Goal: Information Seeking & Learning: Find contact information

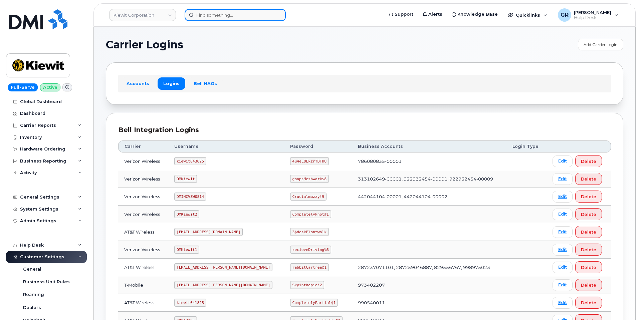
click at [227, 14] on input at bounding box center [235, 15] width 101 height 12
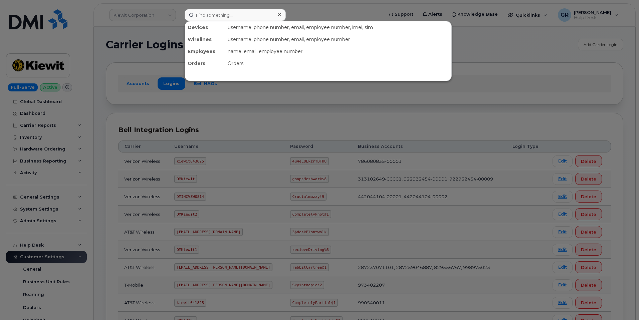
click at [165, 95] on div at bounding box center [319, 160] width 639 height 320
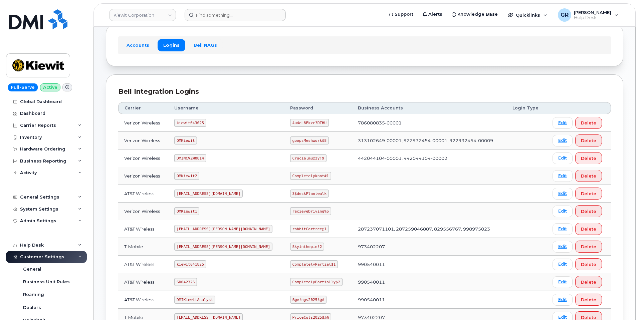
scroll to position [100, 0]
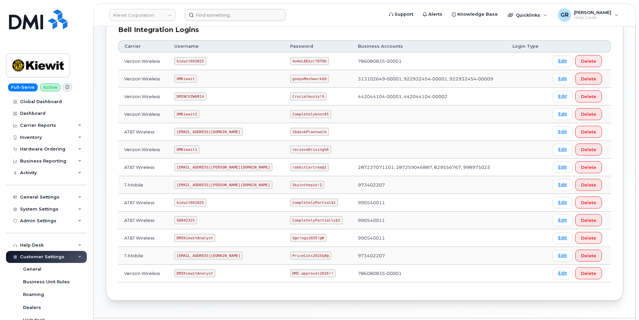
click at [290, 60] on code "4u4eL8Ekzr?DTHU" at bounding box center [309, 61] width 39 height 8
copy code "4u4eL8Ekzr?DTHU"
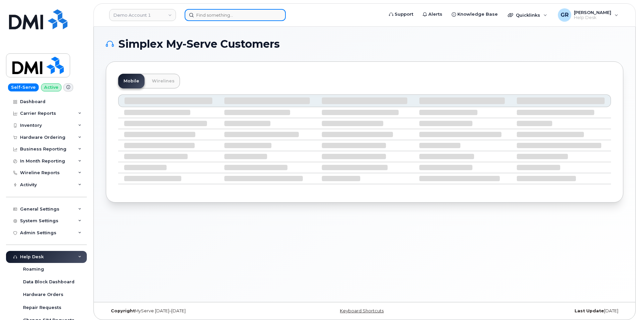
click at [210, 14] on input at bounding box center [235, 15] width 101 height 12
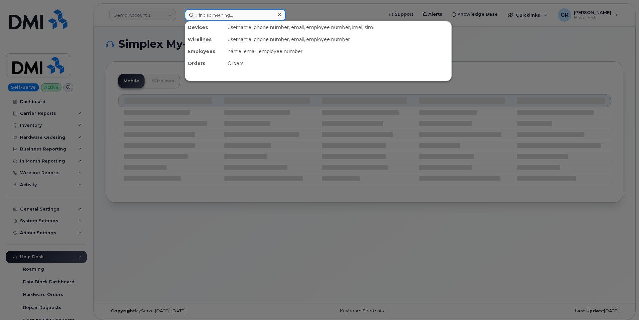
click at [246, 11] on input at bounding box center [235, 15] width 101 height 12
paste input "346.617.8551"
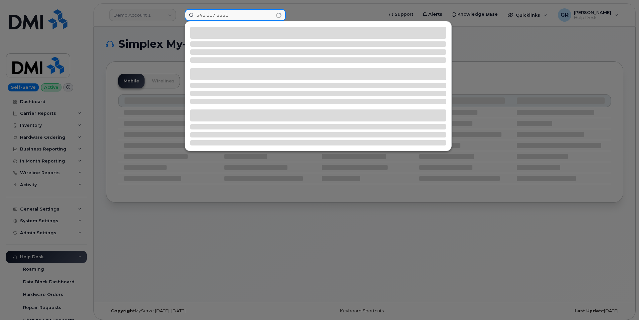
type input "346.617.8551"
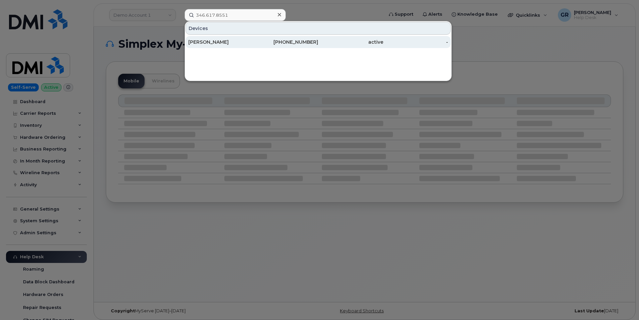
click at [287, 43] on div "346-617-8551" at bounding box center [286, 42] width 65 height 7
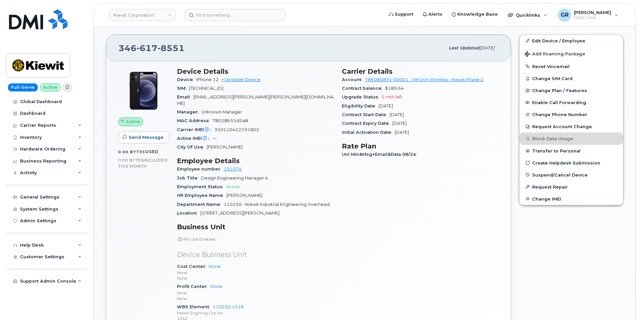
scroll to position [154, 0]
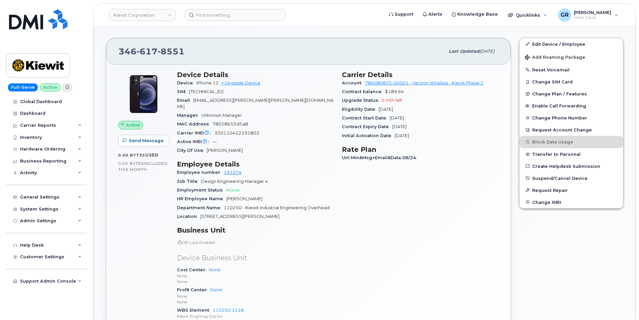
click at [293, 111] on div "Manager Unknown Manager" at bounding box center [255, 115] width 157 height 9
click at [326, 120] on div "MAC Address 78028b55d5a8" at bounding box center [255, 124] width 157 height 9
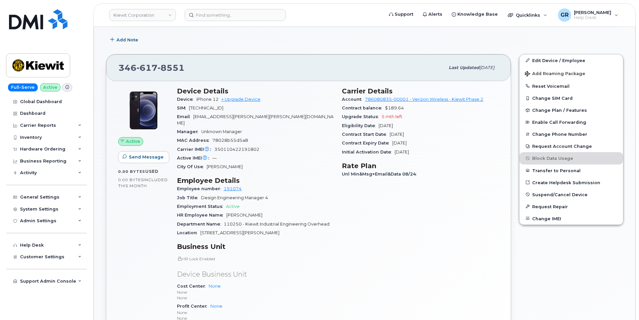
scroll to position [121, 0]
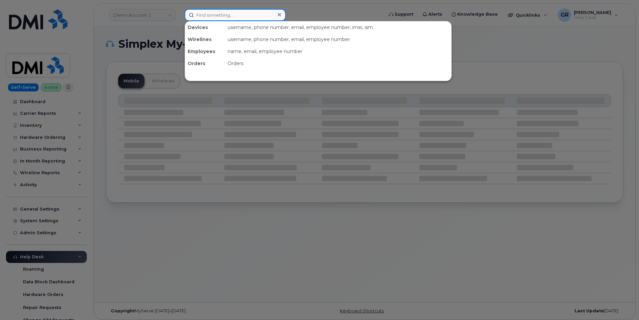
click at [223, 18] on input at bounding box center [235, 15] width 101 height 12
paste input "301662"
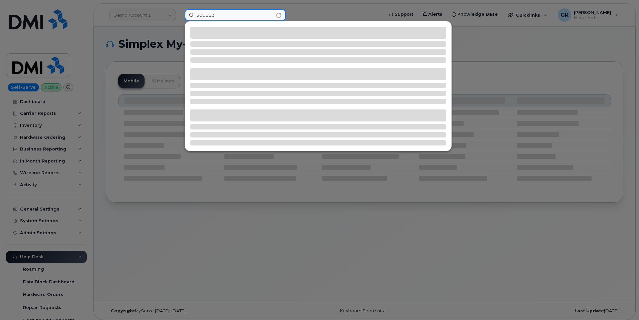
type input "301662"
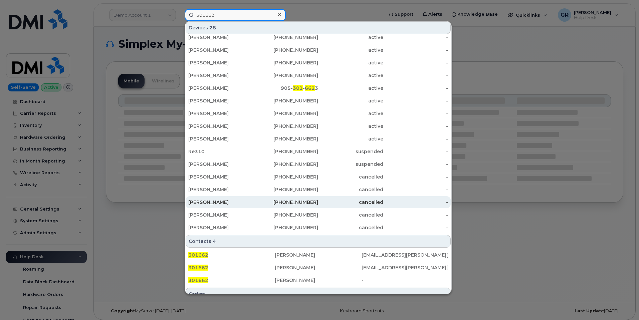
scroll to position [131, 0]
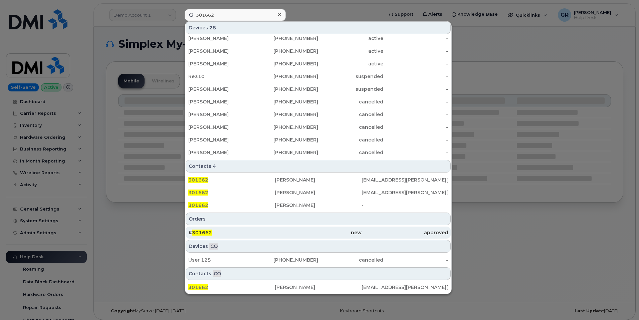
click at [267, 231] on div "# 301662" at bounding box center [231, 233] width 87 height 7
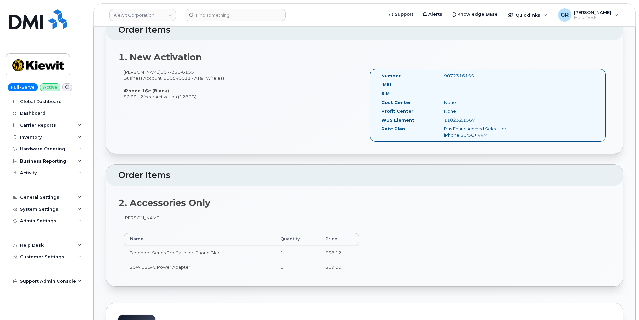
scroll to position [234, 0]
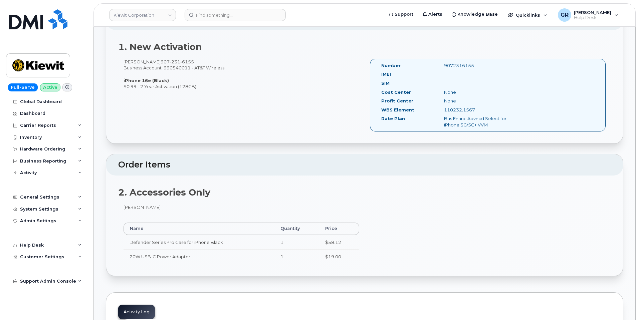
drag, startPoint x: 478, startPoint y: 62, endPoint x: 443, endPoint y: 66, distance: 36.0
click at [443, 66] on div "Number 9072316155 IMEI SIM Cost Center None Profit Center None WBS Element 1102…" at bounding box center [488, 95] width 236 height 73
copy div "9072316155"
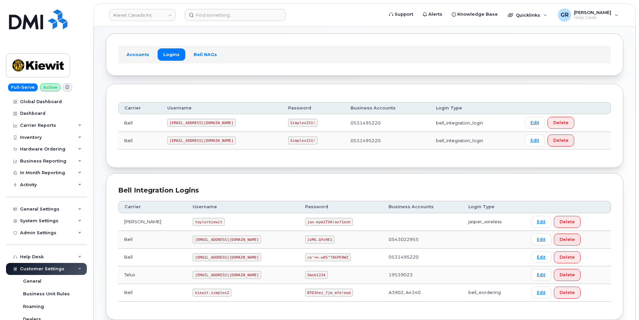
scroll to position [67, 0]
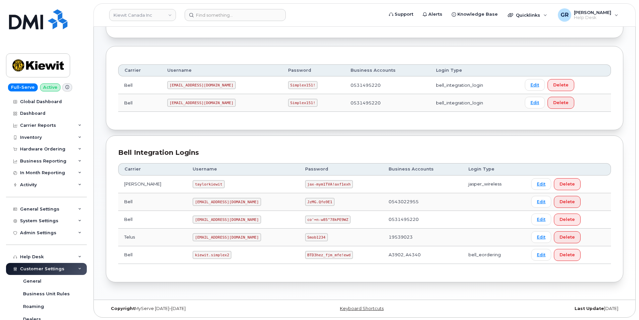
click at [311, 254] on code "BTD3hez_fjm_mfe!ewd" at bounding box center [329, 255] width 48 height 8
click at [310, 254] on code "BTD3hez_fjm_mfe!ewd" at bounding box center [329, 255] width 48 height 8
copy code "BTD3hez_fjm_mfe!ewd"
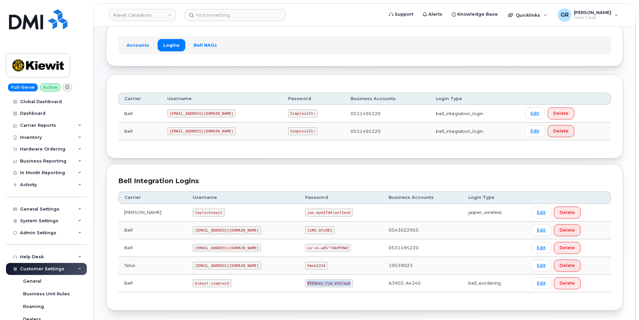
scroll to position [0, 0]
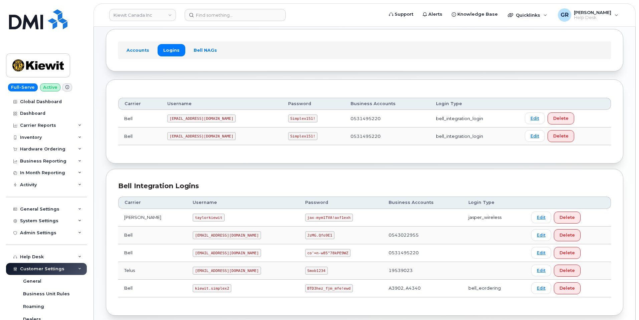
scroll to position [67, 0]
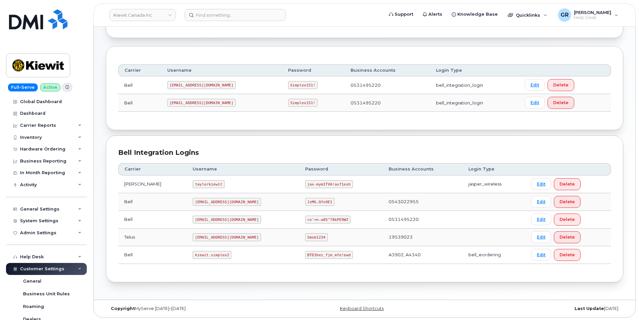
click at [288, 87] on code "Simplex151!" at bounding box center [303, 85] width 30 height 8
copy code "Simplex151!"
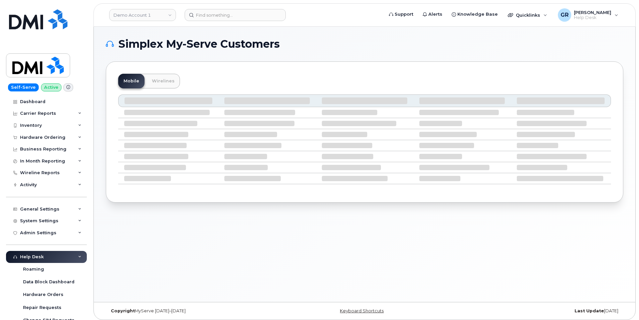
click at [200, 9] on header "Demo Account 1 Support Alerts Knowledge Base Quicklinks Suspend / Cancel Device…" at bounding box center [365, 14] width 543 height 23
click at [214, 14] on input at bounding box center [235, 15] width 101 height 12
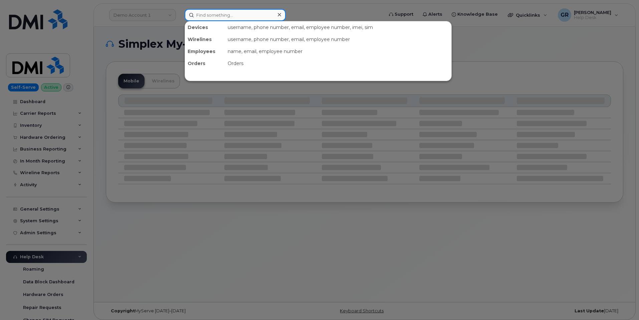
paste input "403-589-815"
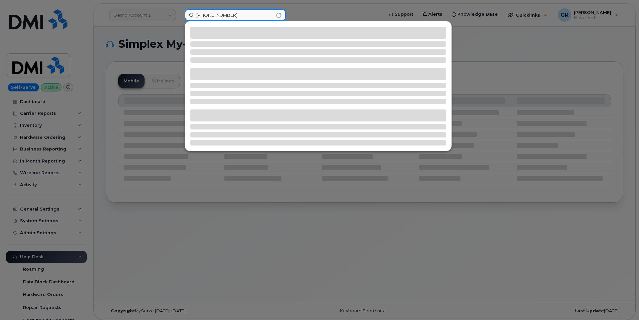
type input "403-589-8159"
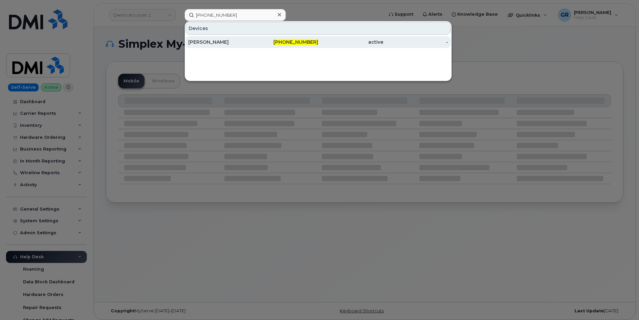
click at [302, 39] on div "403-589-8159" at bounding box center [286, 42] width 65 height 7
click at [421, 45] on div "-" at bounding box center [416, 42] width 65 height 7
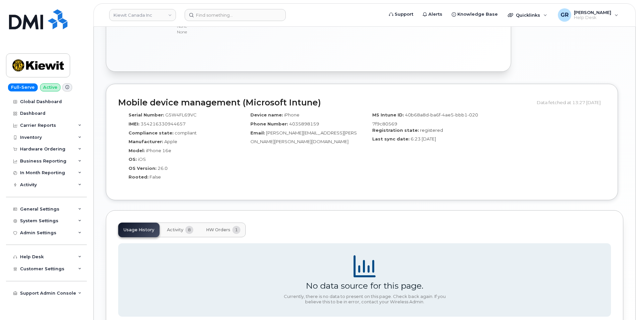
scroll to position [436, 0]
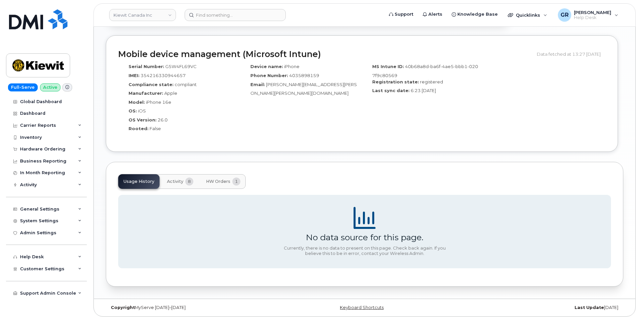
click at [184, 180] on button "Activity 8" at bounding box center [180, 181] width 37 height 15
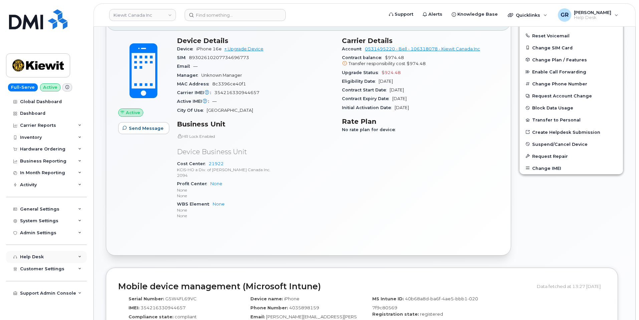
scroll to position [136, 0]
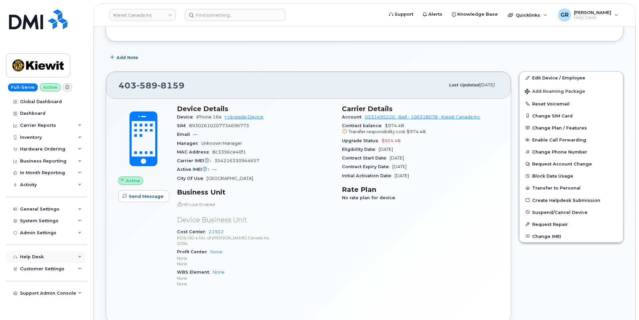
click at [49, 256] on div "Help Desk" at bounding box center [46, 257] width 81 height 12
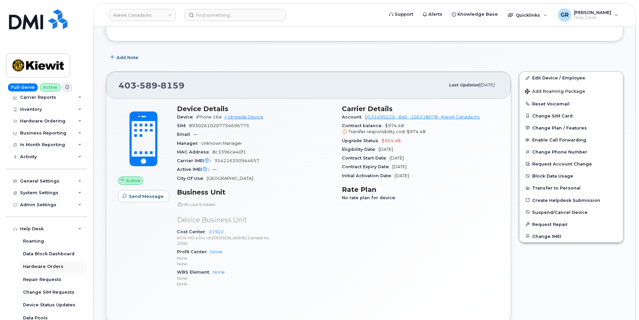
scroll to position [67, 0]
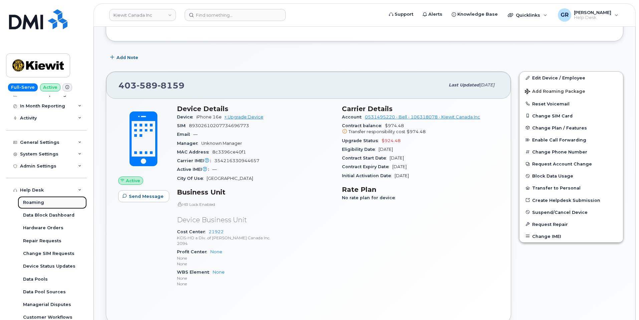
click at [47, 204] on link "Roaming" at bounding box center [52, 202] width 69 height 13
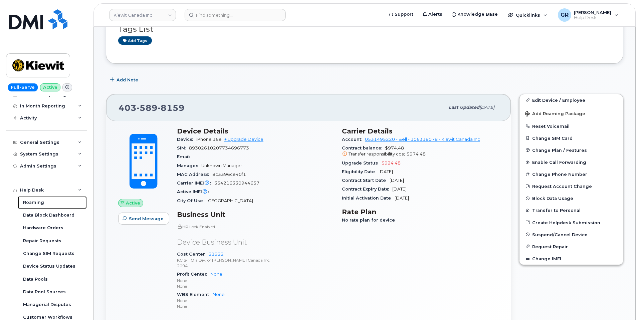
scroll to position [102, 0]
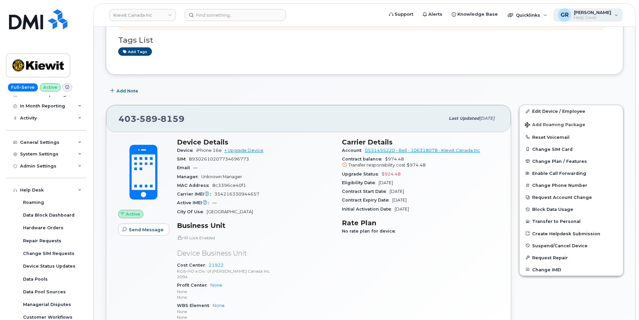
click at [605, 15] on span "[PERSON_NAME]" at bounding box center [592, 12] width 37 height 5
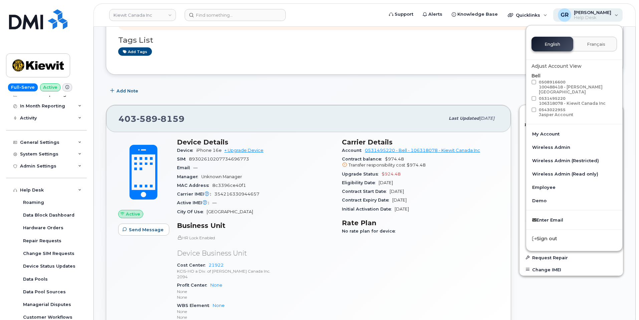
click at [605, 15] on span "[PERSON_NAME]" at bounding box center [592, 12] width 37 height 5
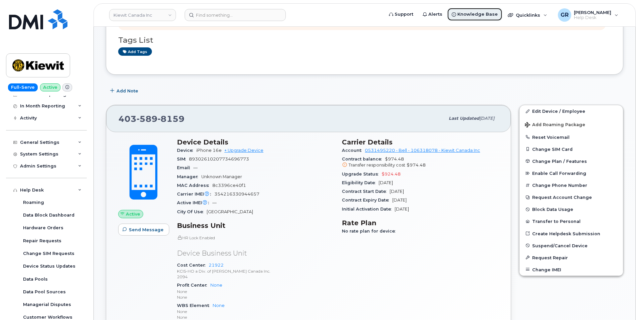
click at [488, 17] on span "Knowledge Base" at bounding box center [478, 14] width 40 height 7
click at [66, 88] on icon at bounding box center [67, 88] width 4 height 4
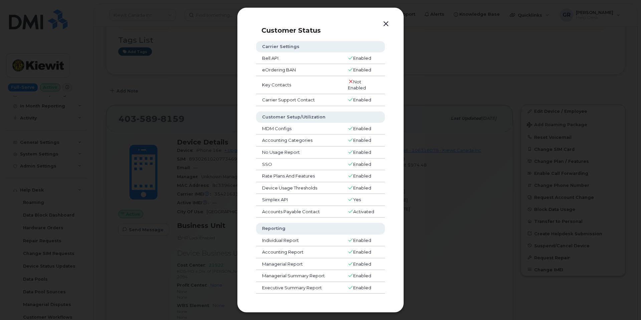
click at [387, 23] on button "button" at bounding box center [386, 23] width 10 height 9
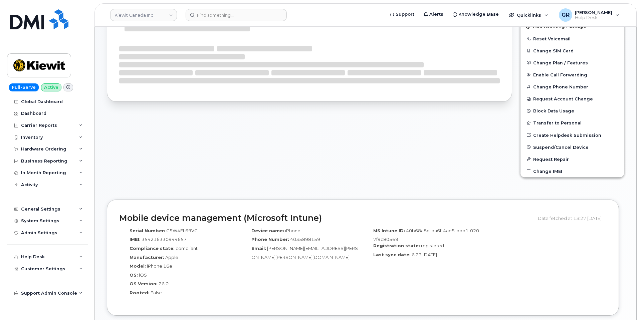
scroll to position [112, 0]
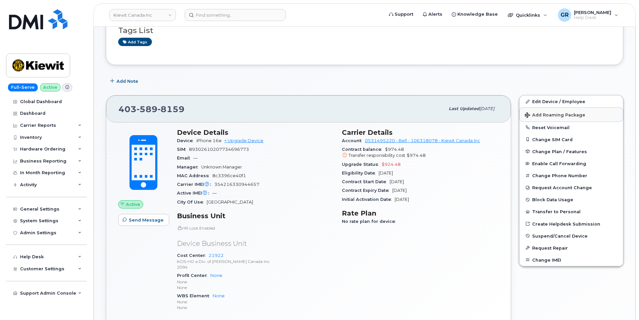
click at [568, 116] on span "Add Roaming Package" at bounding box center [555, 116] width 60 height 6
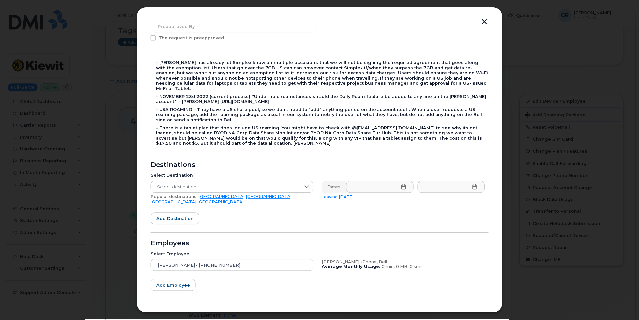
scroll to position [123, 0]
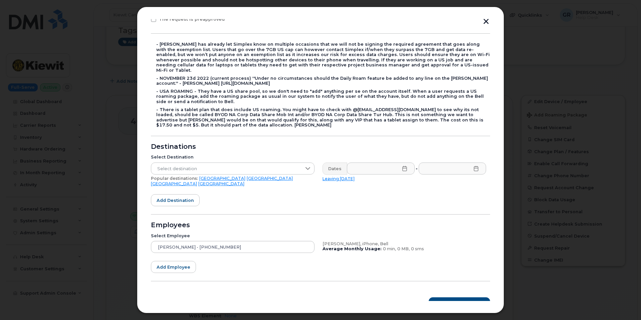
click at [486, 21] on button "button" at bounding box center [486, 22] width 10 height 7
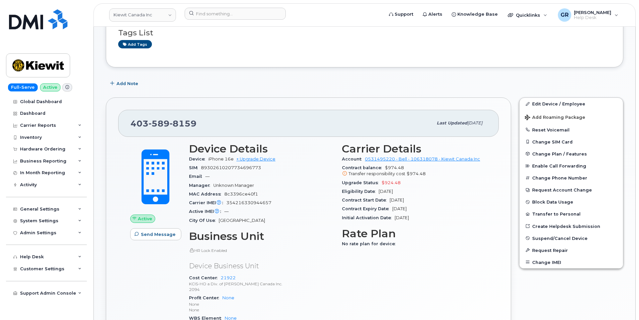
scroll to position [0, 0]
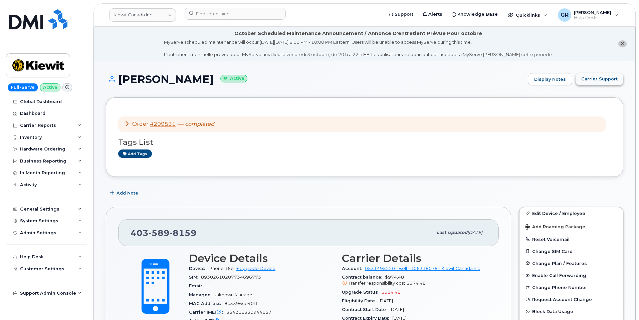
click at [602, 77] on span "Carrier Support" at bounding box center [600, 79] width 36 height 6
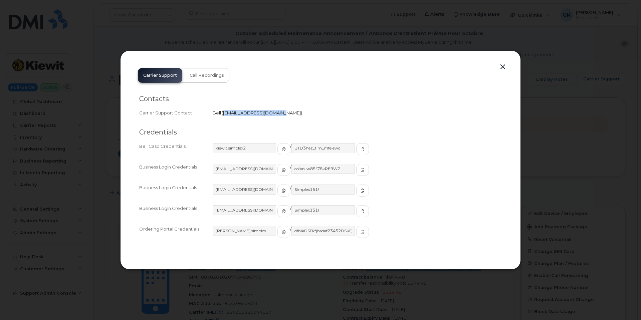
drag, startPoint x: 223, startPoint y: 112, endPoint x: 277, endPoint y: 115, distance: 53.9
click at [277, 115] on span "wirelessbbmcare@bell.ca" at bounding box center [262, 112] width 78 height 5
copy span "wirelessbbmcare@bell.ca"
drag, startPoint x: 271, startPoint y: 20, endPoint x: 163, endPoint y: 3, distance: 109.8
click at [267, 17] on div at bounding box center [320, 160] width 641 height 320
